Goal: Navigation & Orientation: Find specific page/section

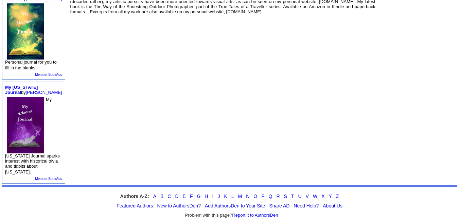
scroll to position [233, 0]
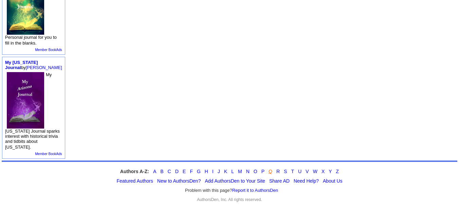
click at [269, 169] on link "Q" at bounding box center [271, 171] width 4 height 5
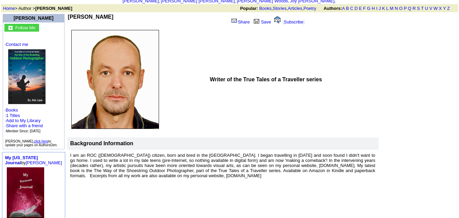
scroll to position [42, 0]
